Goal: Task Accomplishment & Management: Manage account settings

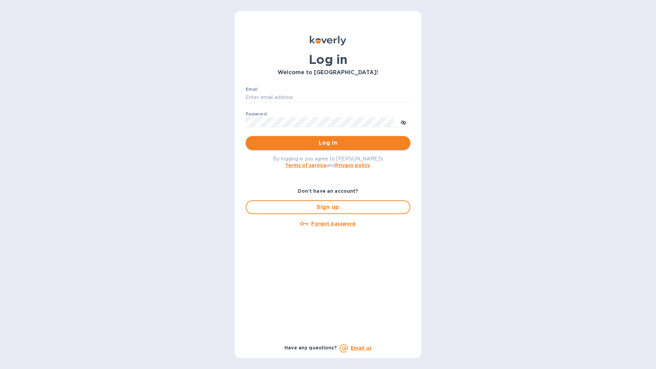
type input "[EMAIL_ADDRESS][PERSON_NAME][DOMAIN_NAME]"
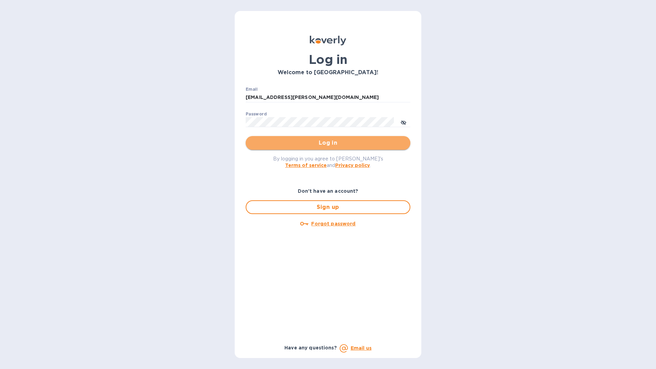
click at [349, 144] on span "Log in" at bounding box center [328, 143] width 154 height 8
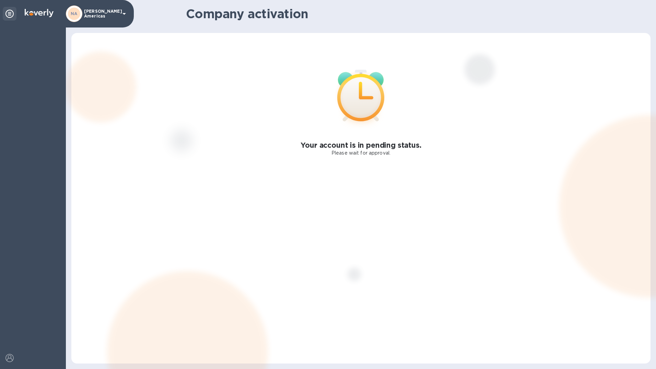
click at [8, 12] on icon at bounding box center [9, 14] width 8 height 8
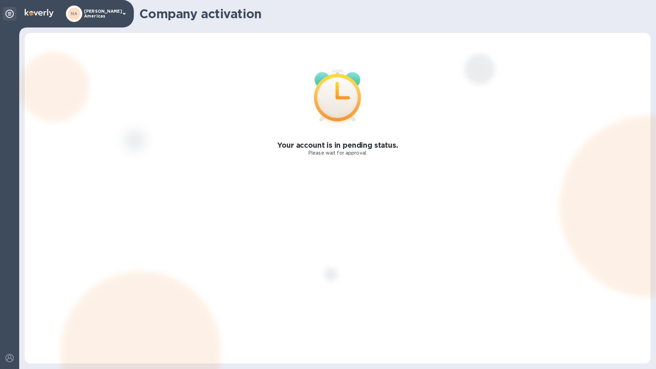
click at [8, 13] on icon at bounding box center [9, 14] width 8 height 8
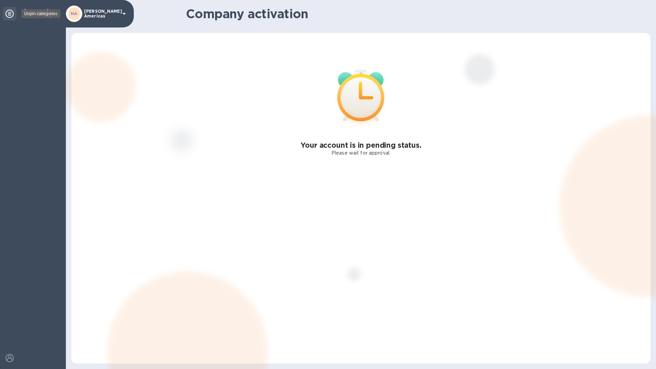
click at [13, 16] on icon at bounding box center [9, 14] width 8 height 8
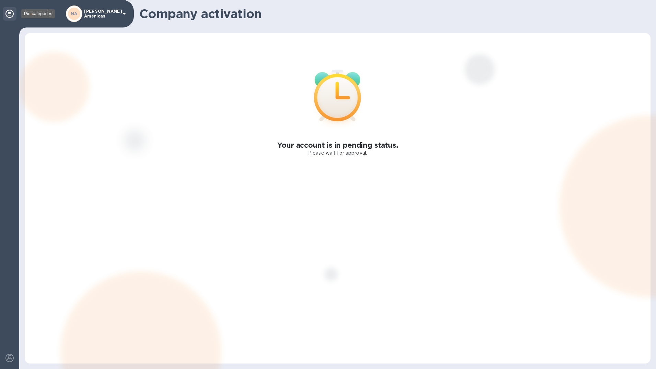
click at [13, 16] on icon at bounding box center [9, 14] width 8 height 8
click at [114, 16] on div "[PERSON_NAME] Americas" at bounding box center [97, 13] width 62 height 16
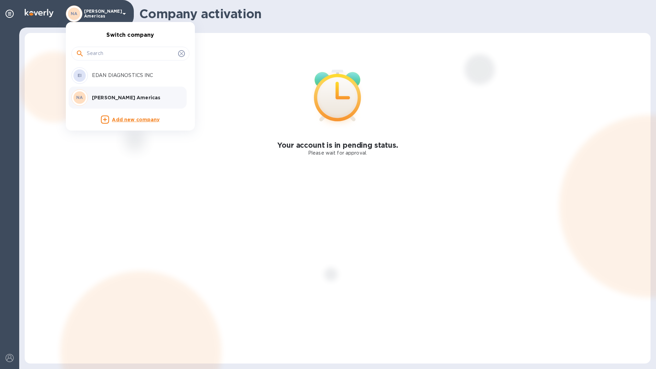
click at [184, 56] on div at bounding box center [130, 53] width 109 height 10
click at [182, 54] on icon at bounding box center [181, 53] width 5 height 5
click at [186, 73] on li "EI EDAN DIAGNOSTICS INC" at bounding box center [128, 76] width 118 height 22
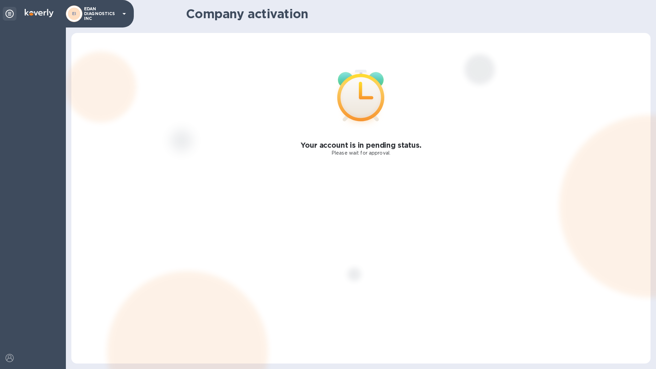
click at [126, 13] on icon at bounding box center [124, 14] width 8 height 8
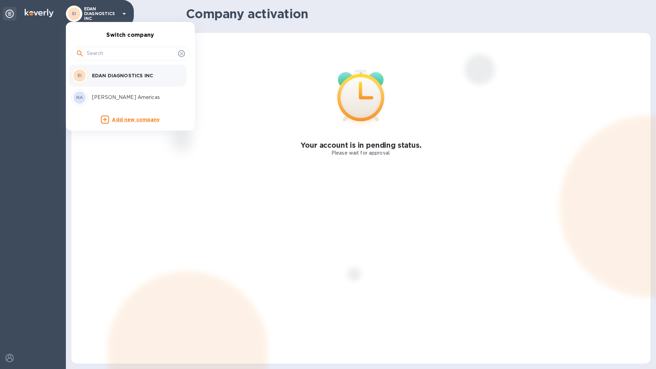
click at [116, 52] on input "text" at bounding box center [131, 53] width 89 height 10
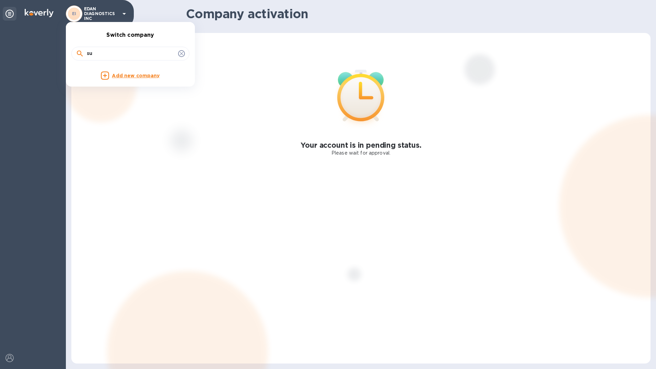
type input "s"
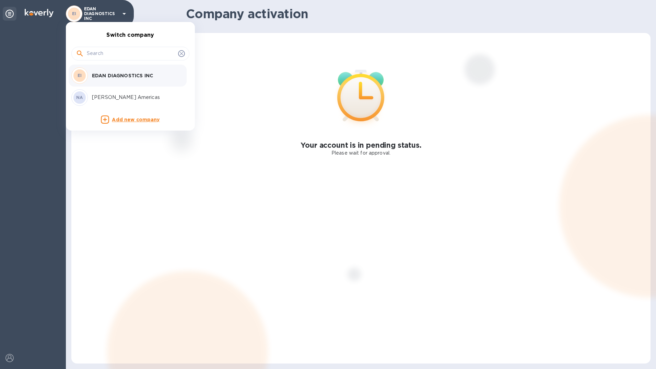
click at [239, 220] on div at bounding box center [328, 184] width 656 height 369
